Goal: Find specific page/section: Find specific page/section

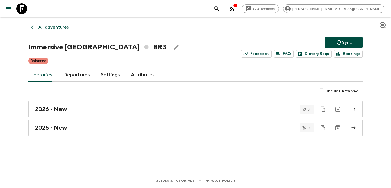
click at [60, 29] on p "All adventures" at bounding box center [53, 27] width 30 height 7
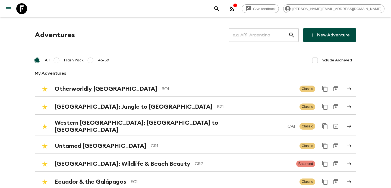
click at [265, 36] on input "text" at bounding box center [258, 34] width 59 height 15
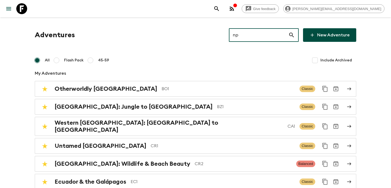
type input "np1"
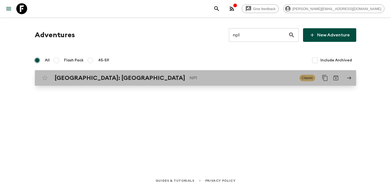
click at [241, 77] on p "NP1" at bounding box center [243, 78] width 106 height 7
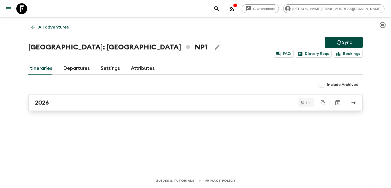
click at [231, 102] on div "2026" at bounding box center [190, 102] width 311 height 7
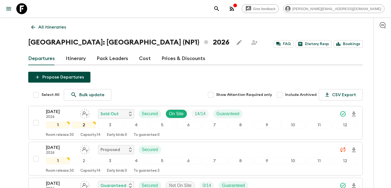
click at [46, 29] on p "All itineraries" at bounding box center [52, 27] width 28 height 7
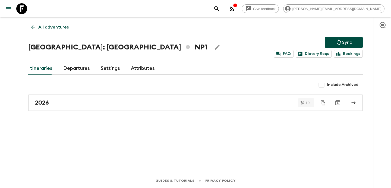
click at [67, 83] on div "Include Archived" at bounding box center [195, 84] width 335 height 11
